Goal: Information Seeking & Learning: Learn about a topic

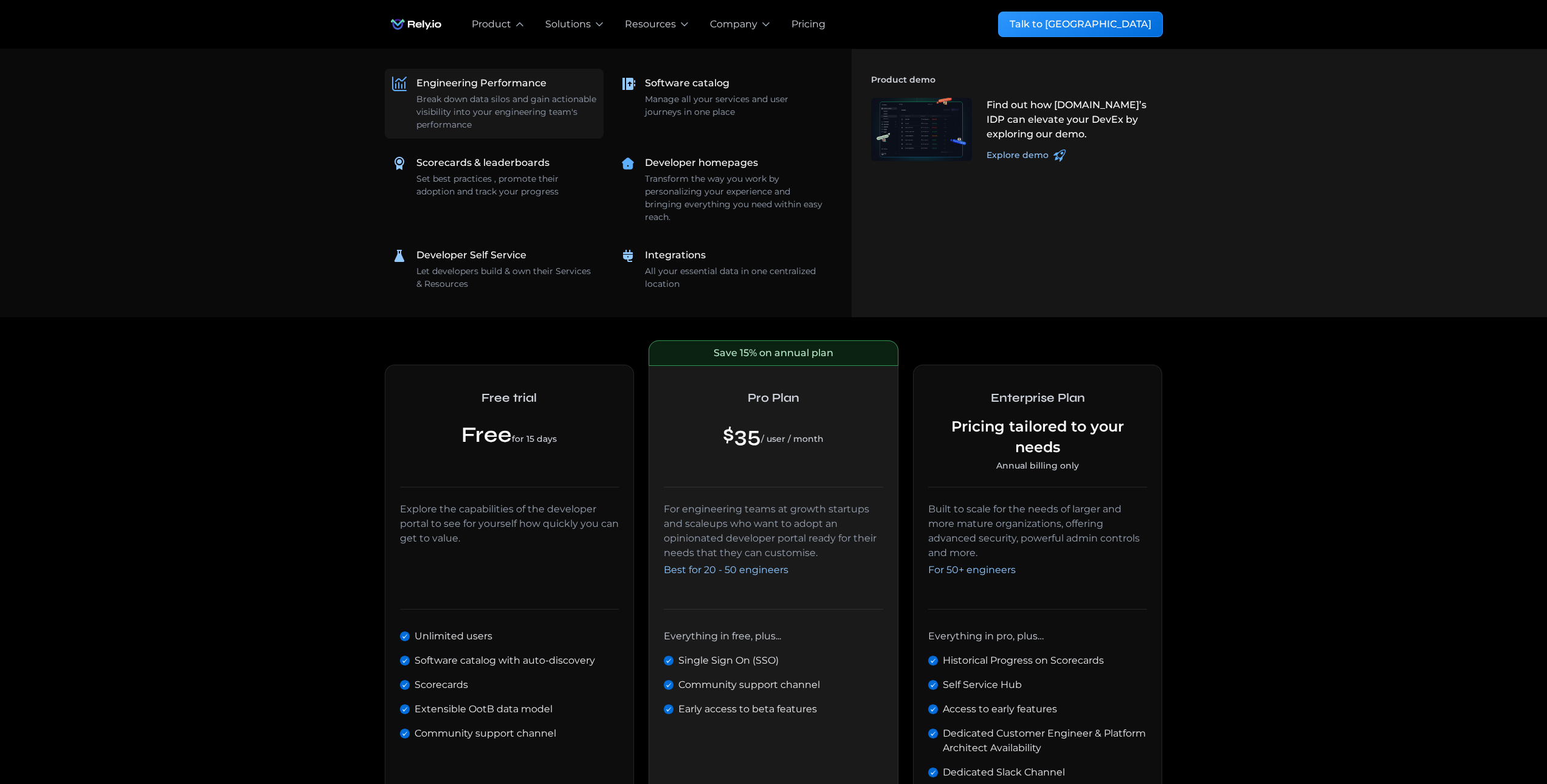
click at [478, 96] on div "Break down data silos and gain actionable visibility into your engineering team…" at bounding box center [507, 112] width 180 height 38
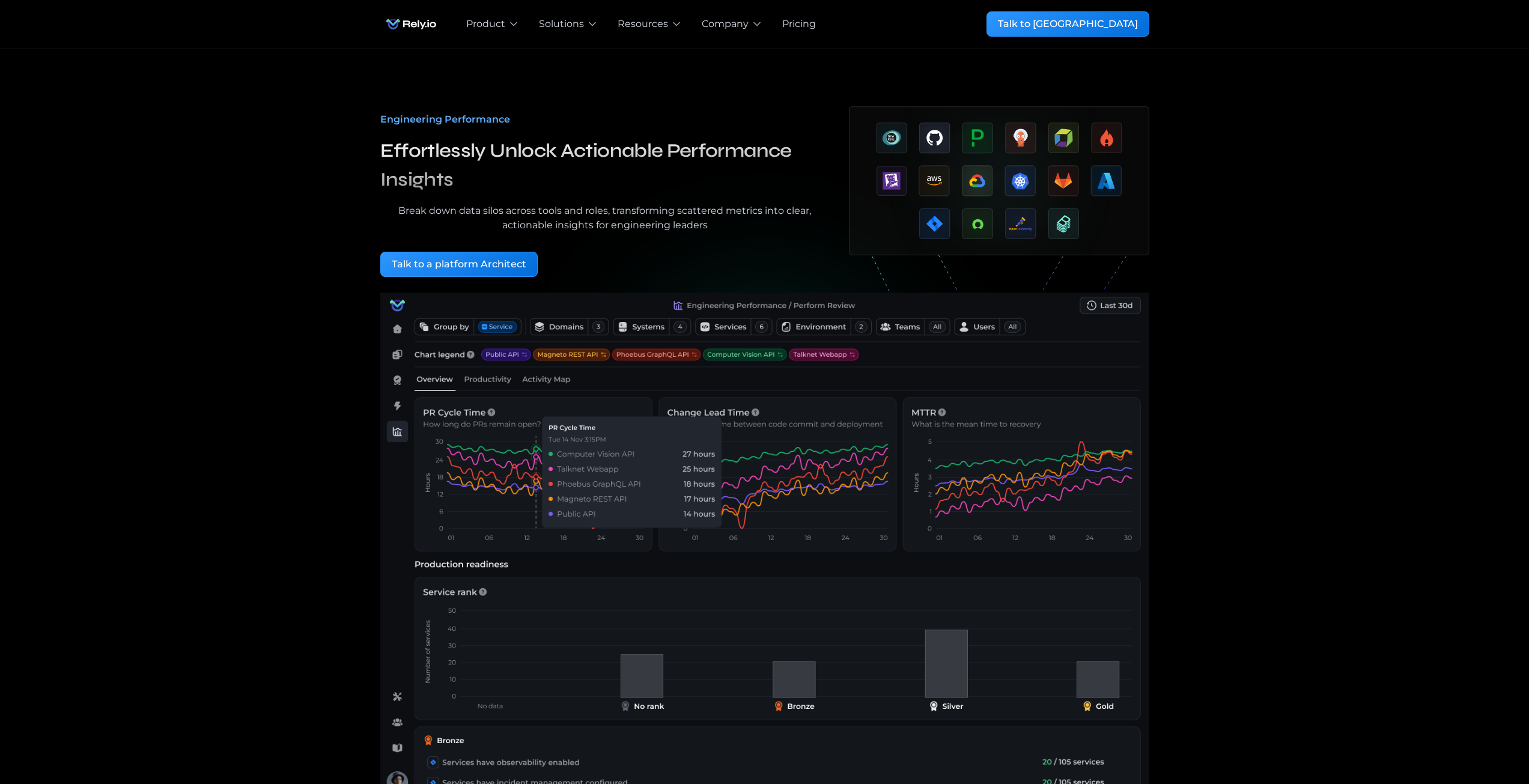
click at [1302, 592] on div "Engineering Performance Effortlessly Unlock Actionable Performance Insights Bre…" at bounding box center [764, 437] width 1491 height 776
click at [1366, 316] on div "Engineering Performance Effortlessly Unlock Actionable Performance Insights Bre…" at bounding box center [764, 437] width 1491 height 776
click at [788, 24] on div "Pricing" at bounding box center [799, 24] width 34 height 14
